Goal: Check status

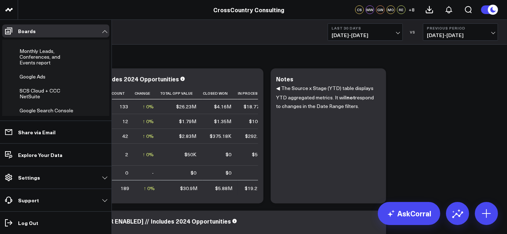
scroll to position [209, 0]
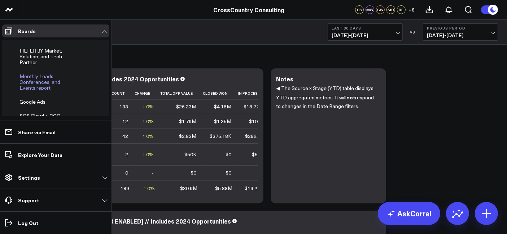
click at [35, 81] on span "Monthly Leads, Conferences, and Events report" at bounding box center [39, 82] width 41 height 18
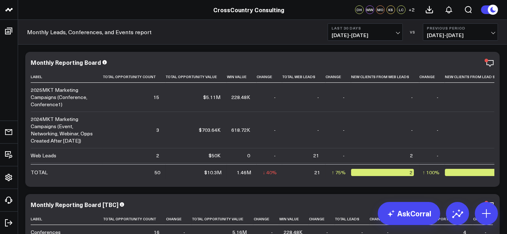
click at [358, 29] on b "Last 30 Days" at bounding box center [364, 28] width 67 height 4
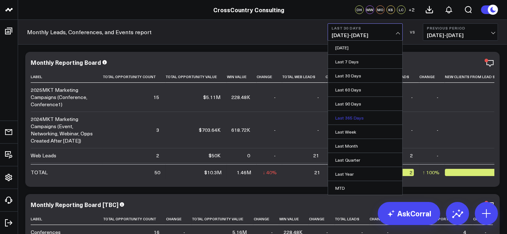
scroll to position [32, 0]
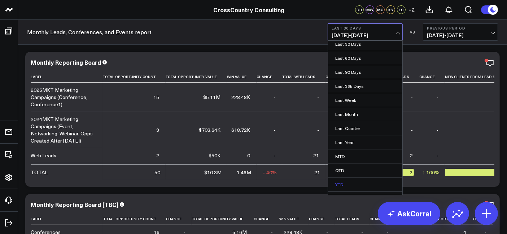
click at [349, 186] on link "YTD" at bounding box center [365, 185] width 74 height 14
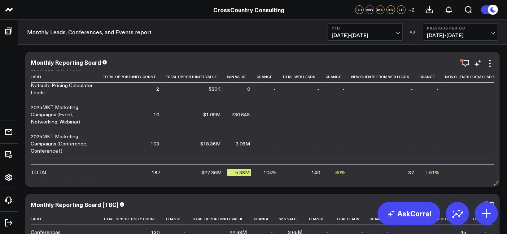
scroll to position [40, 0]
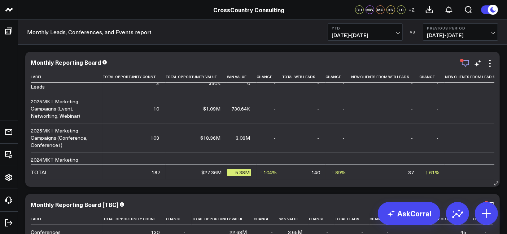
click at [462, 65] on icon "button" at bounding box center [465, 63] width 9 height 9
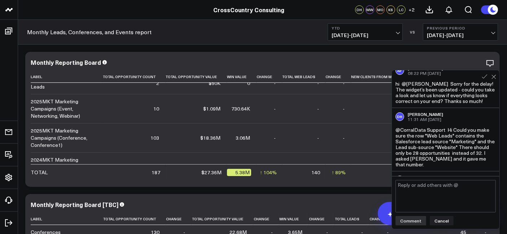
scroll to position [216, 0]
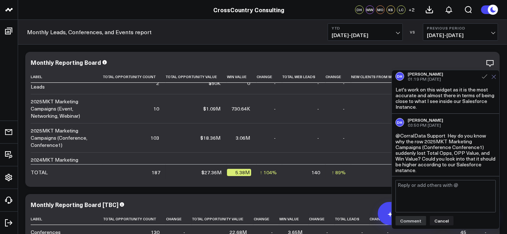
click at [491, 79] on icon at bounding box center [493, 77] width 5 height 5
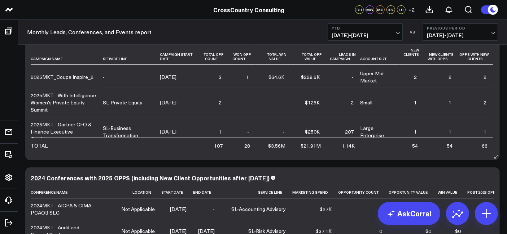
scroll to position [116, 0]
